Goal: Information Seeking & Learning: Learn about a topic

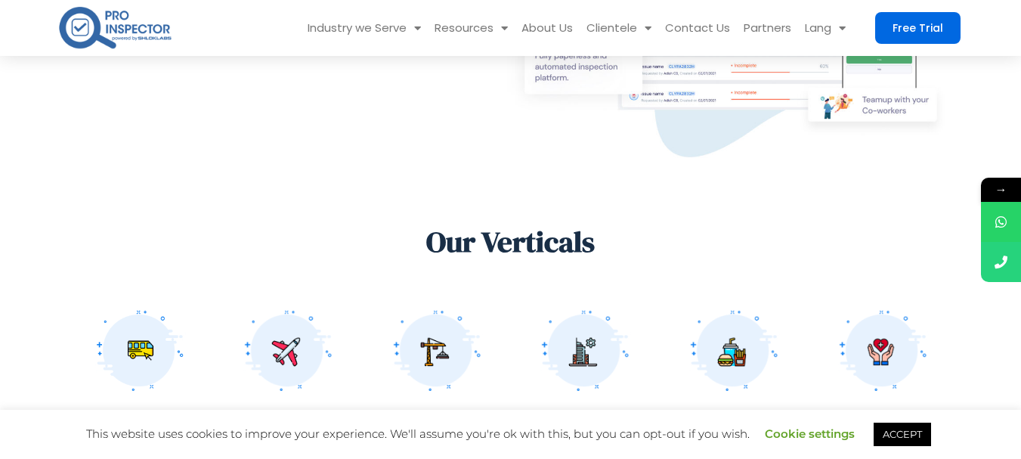
scroll to position [831, 0]
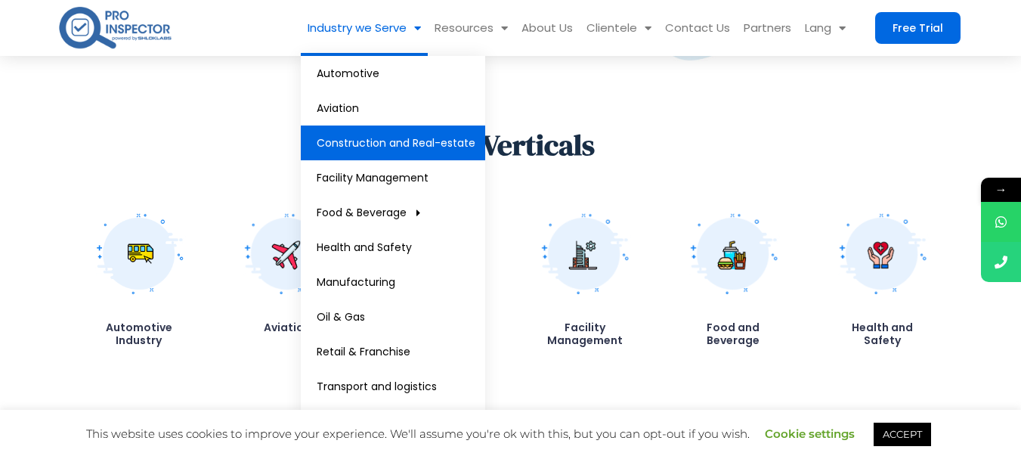
click at [385, 140] on link "Construction and Real-estate" at bounding box center [393, 142] width 184 height 35
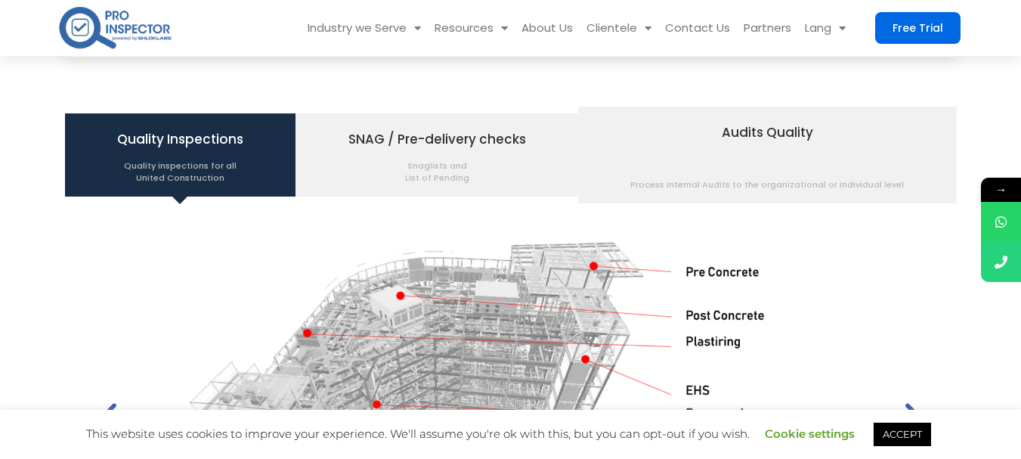
scroll to position [1814, 0]
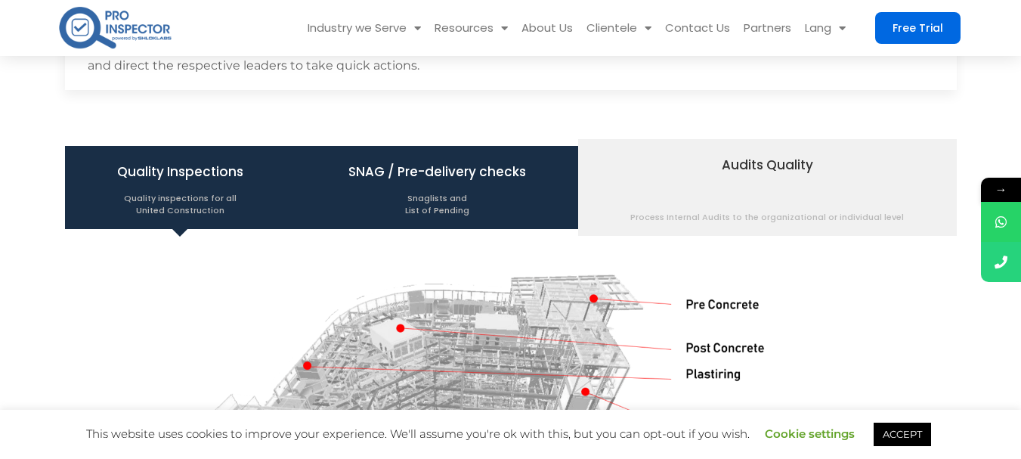
click at [444, 174] on span "SNAG / Pre-delivery checks Snaglists and List of Pending" at bounding box center [437, 187] width 178 height 57
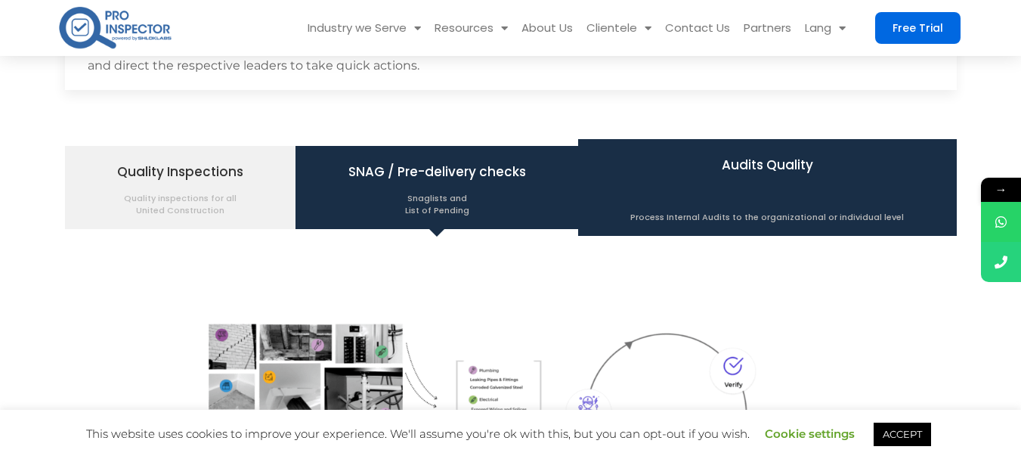
click at [719, 187] on span "Audits Quality Process Internal Audits to the organizational or individual level" at bounding box center [767, 187] width 274 height 71
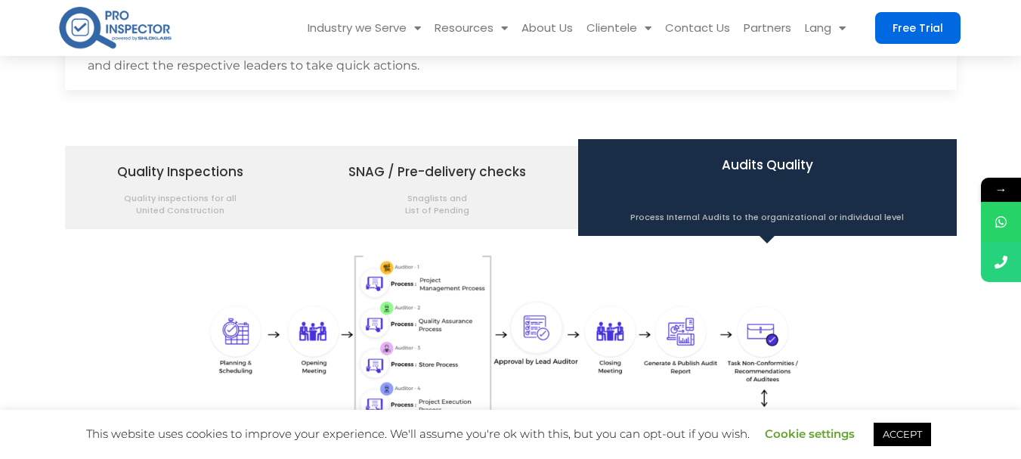
scroll to position [1889, 0]
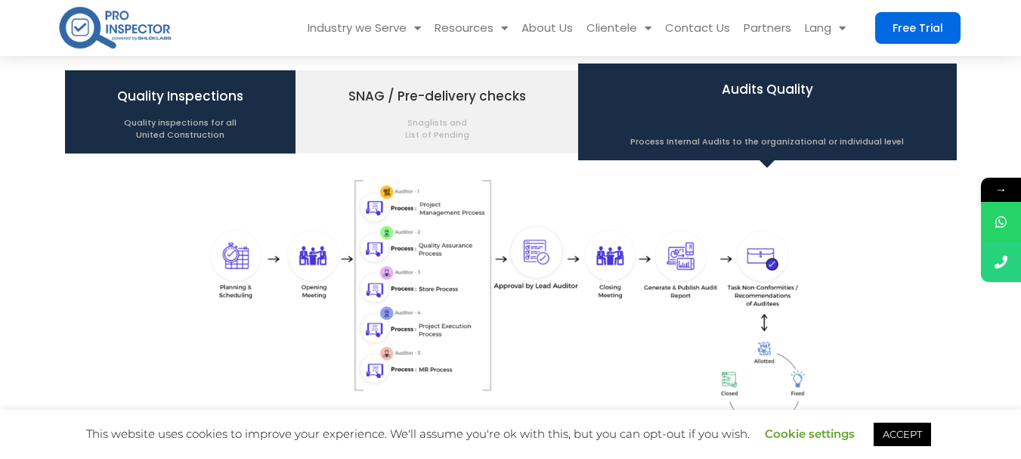
click at [221, 125] on span "Quality inspections for all United Construction" at bounding box center [180, 125] width 126 height 32
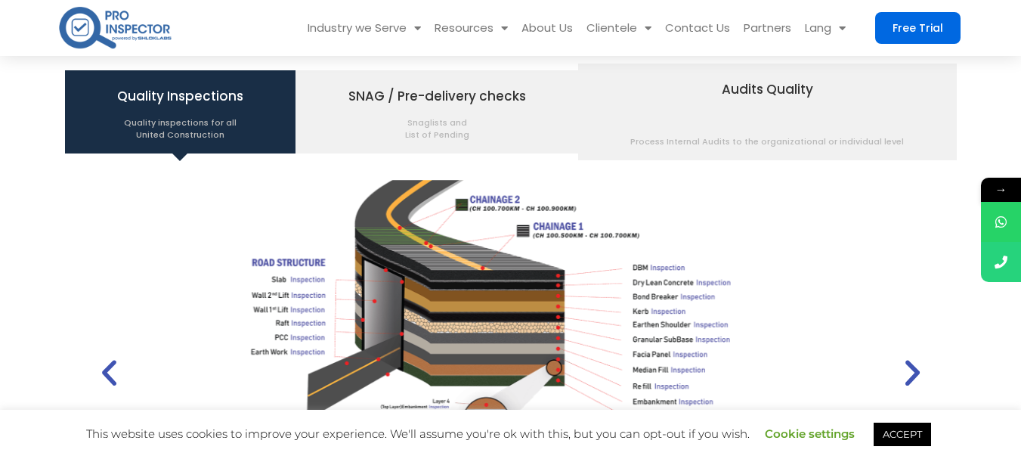
click at [104, 376] on icon "Previous slide" at bounding box center [109, 372] width 34 height 34
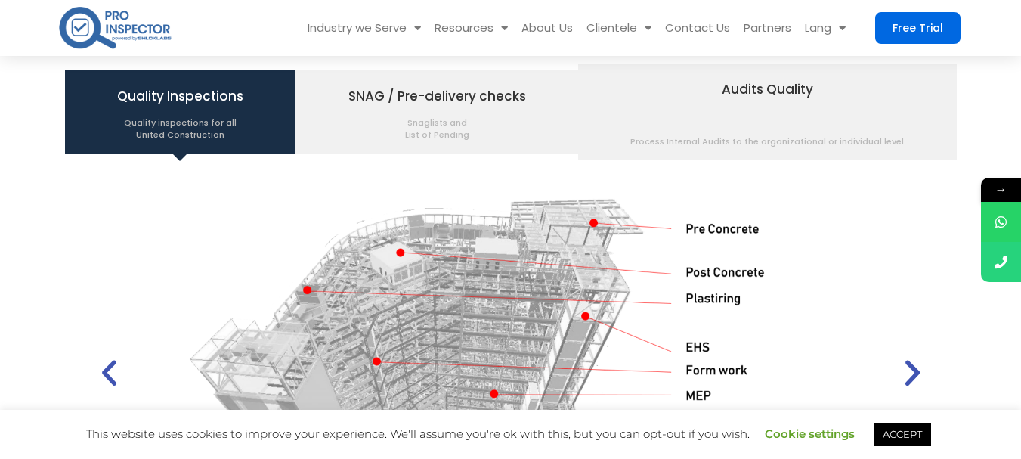
click at [1013, 339] on section "Quality Inspections Quality inspections for all United Construction SNAG / Pre-…" at bounding box center [510, 335] width 1021 height 559
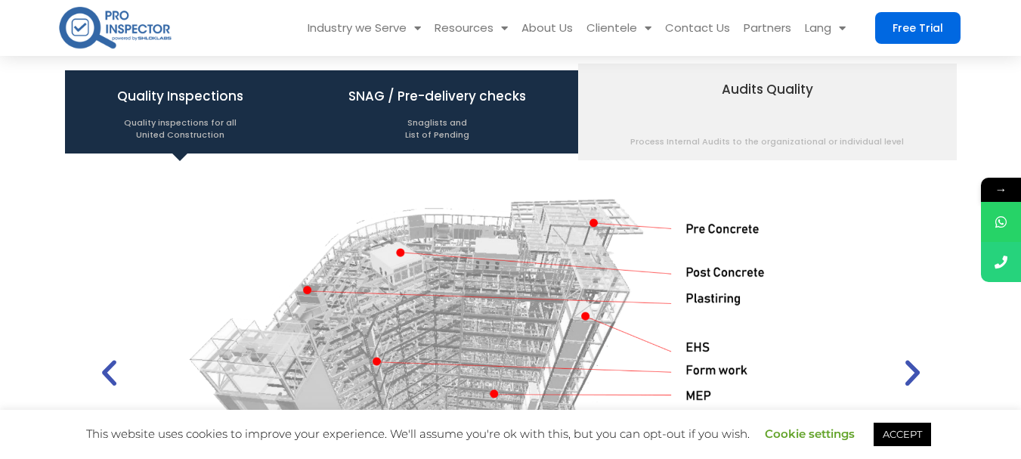
click at [497, 116] on span "Snaglists and List of Pending" at bounding box center [437, 125] width 178 height 32
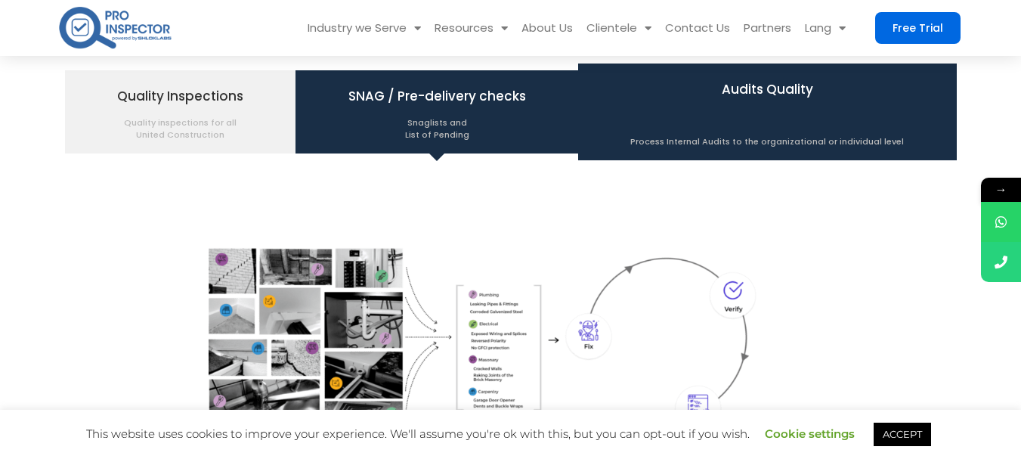
click at [739, 116] on span "Audits Quality Process Internal Audits to the organizational or individual level" at bounding box center [767, 111] width 274 height 71
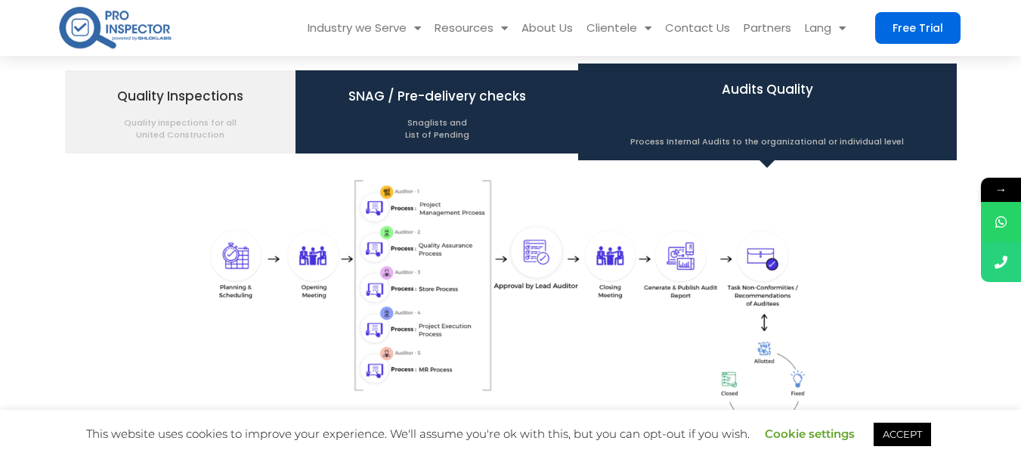
click at [479, 120] on span "Snaglists and List of Pending" at bounding box center [437, 125] width 178 height 32
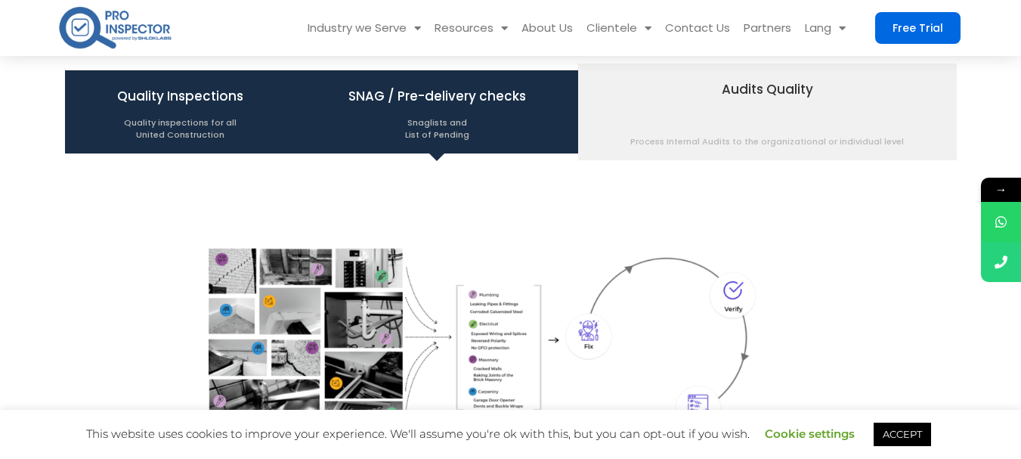
click at [212, 123] on span "Quality inspections for all United Construction" at bounding box center [180, 125] width 126 height 32
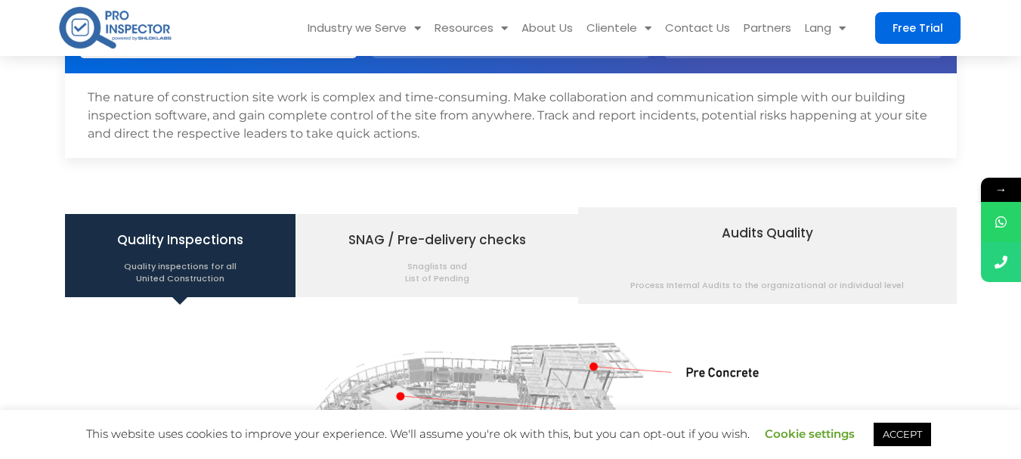
scroll to position [1738, 0]
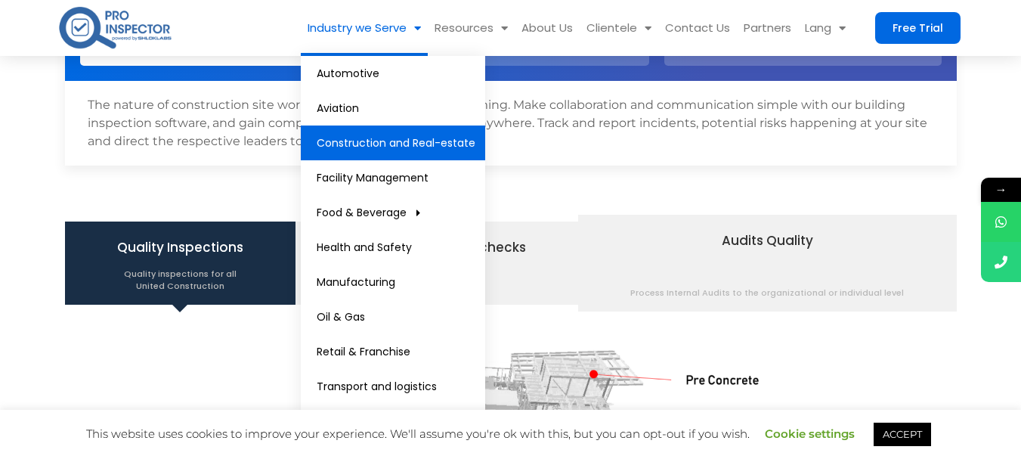
click at [409, 36] on link "Industry we Serve" at bounding box center [364, 28] width 127 height 56
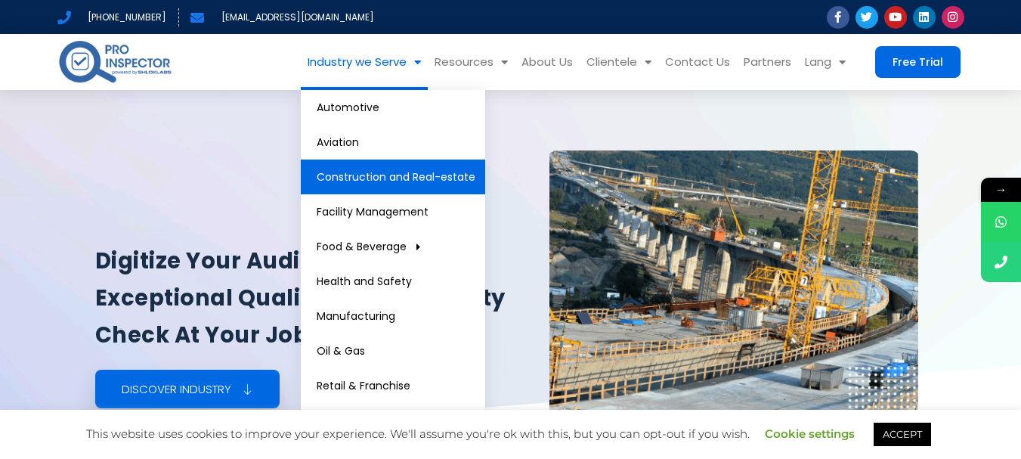
click at [388, 172] on link "Construction and Real-estate" at bounding box center [393, 176] width 184 height 35
